Goal: Navigation & Orientation: Find specific page/section

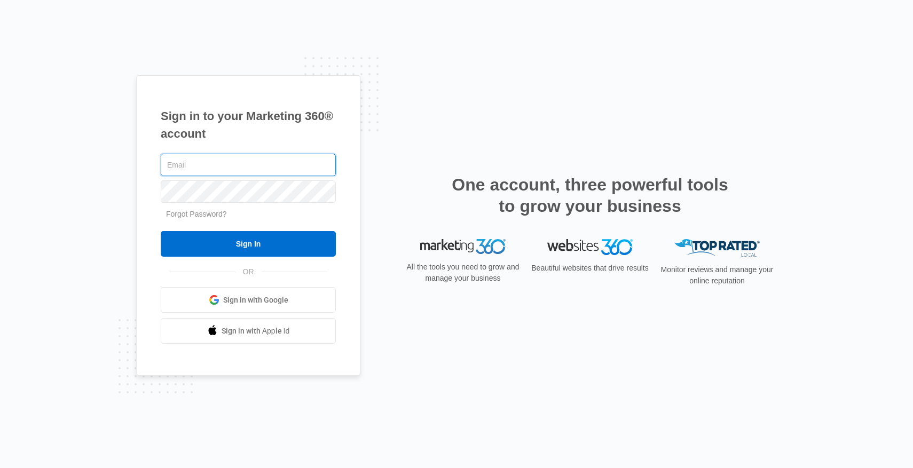
type input "[EMAIL_ADDRESS][DOMAIN_NAME]"
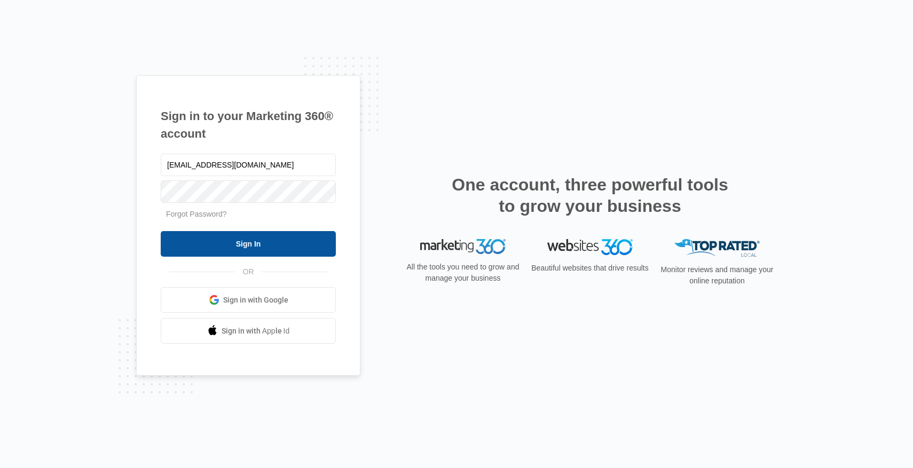
click at [280, 245] on input "Sign In" at bounding box center [248, 244] width 175 height 26
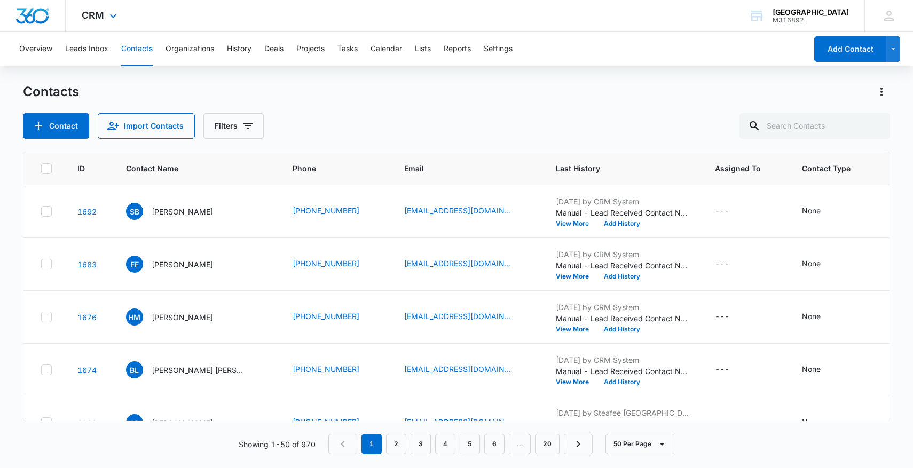
click at [526, 1] on div "CRM Apps Reputation Forms CRM Email Social Payments POS Content Ads Intelligenc…" at bounding box center [456, 16] width 913 height 32
